Goal: Go to known website: Access a specific website the user already knows

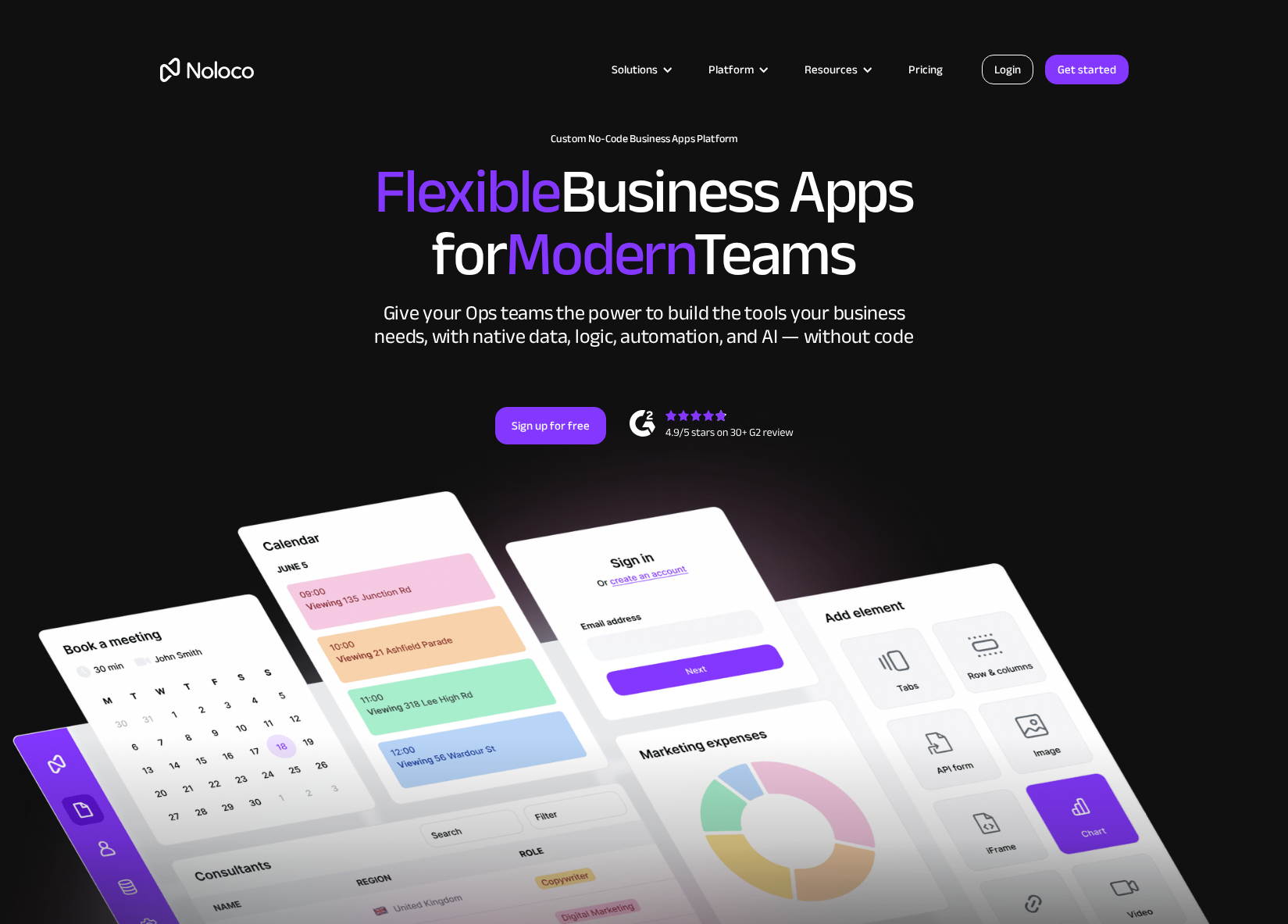
click at [998, 80] on link "Login" at bounding box center [1007, 69] width 52 height 29
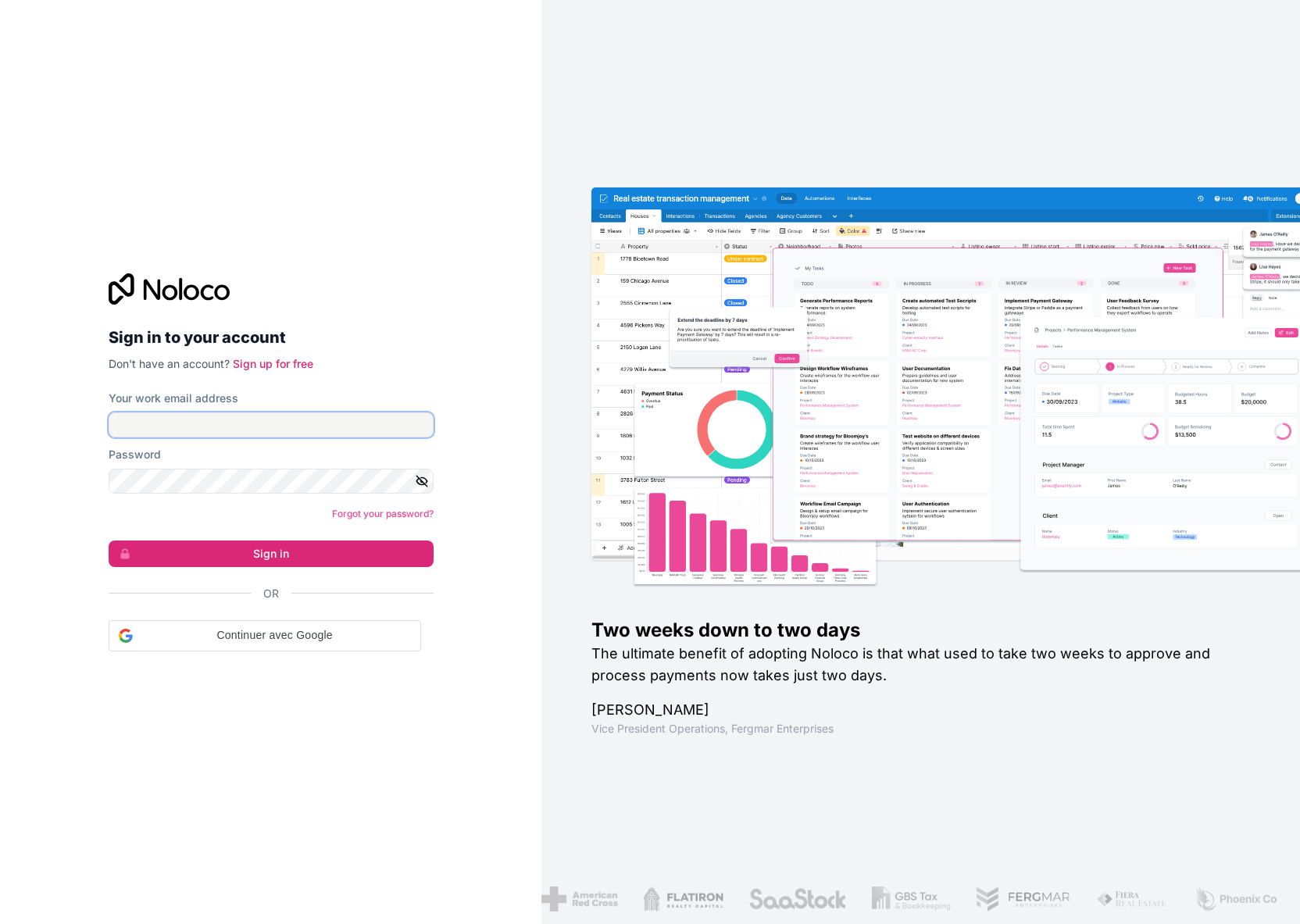
type input "[EMAIL_ADDRESS][PERSON_NAME][DOMAIN_NAME]"
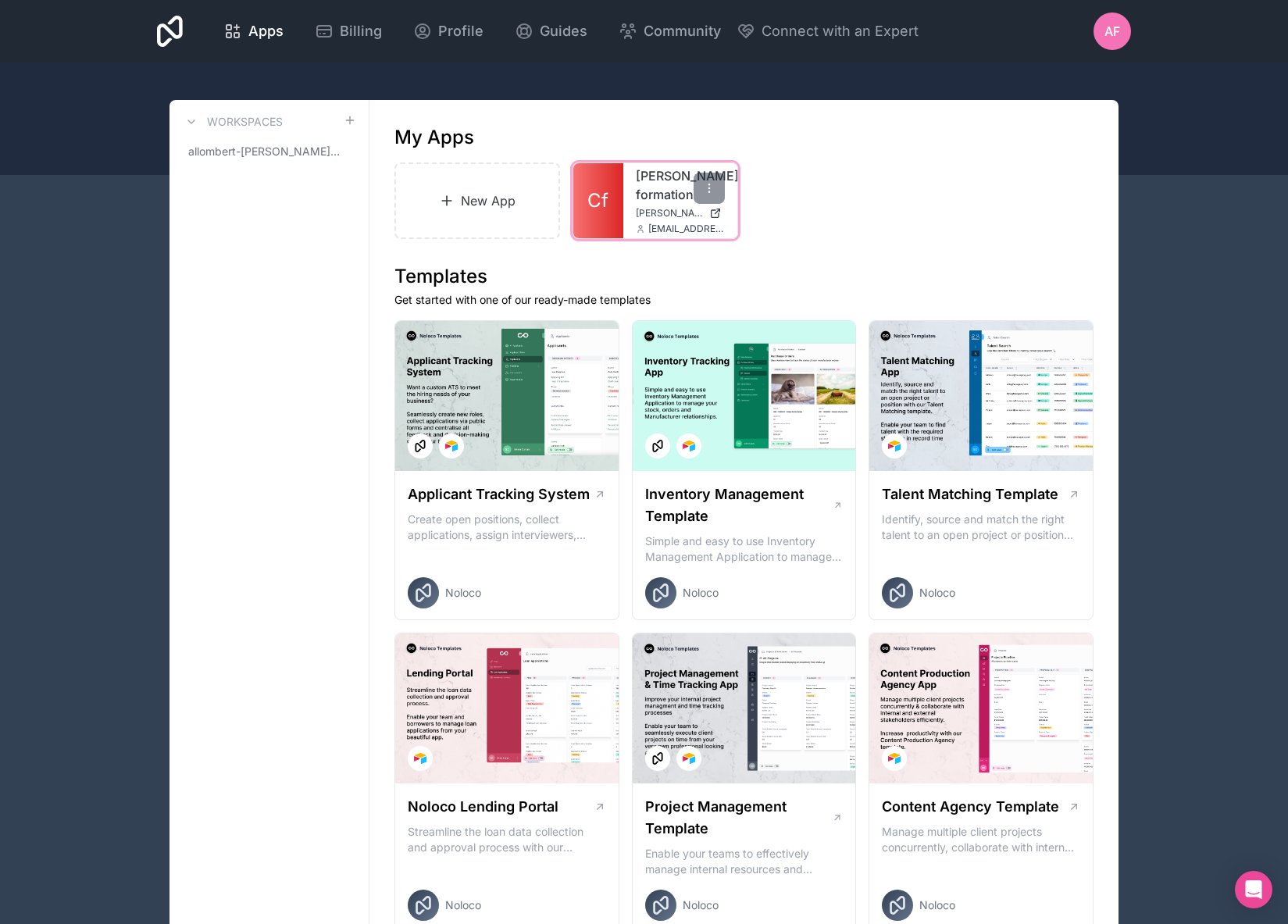
click at [647, 212] on span "[PERSON_NAME][DOMAIN_NAME]" at bounding box center [669, 213] width 67 height 12
